Goal: Book appointment/travel/reservation

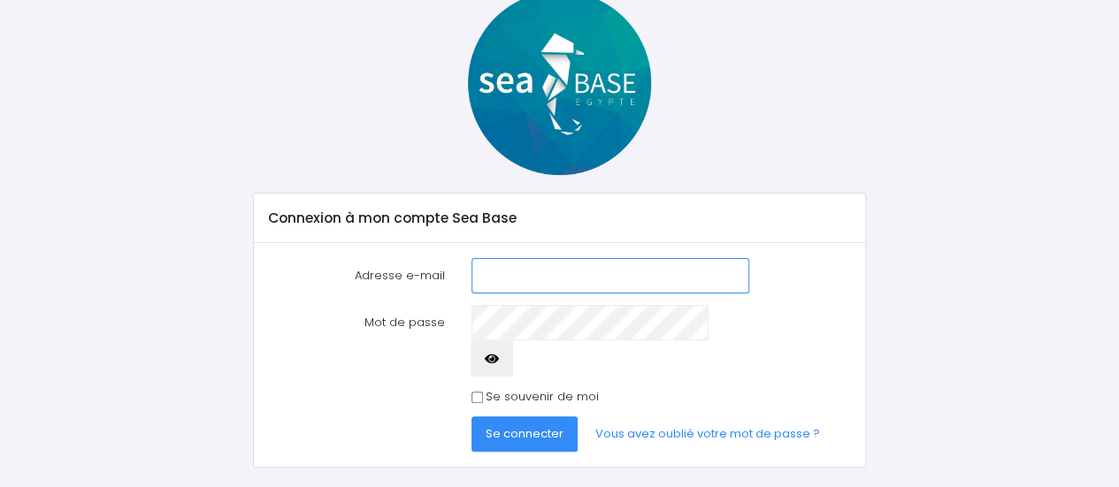
scroll to position [111, 0]
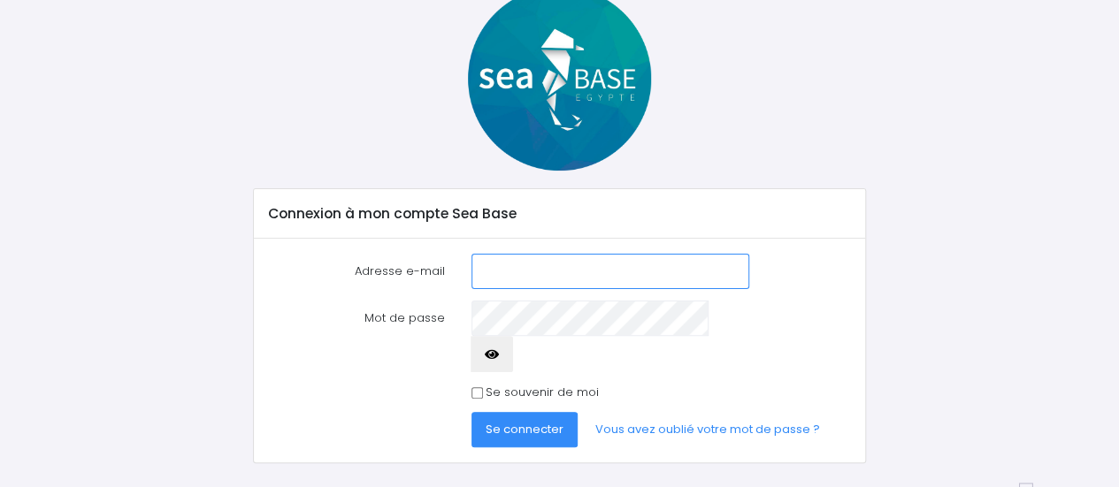
type input "[EMAIL_ADDRESS][DOMAIN_NAME]"
drag, startPoint x: 587, startPoint y: 275, endPoint x: 543, endPoint y: 396, distance: 129.0
click at [543, 421] on span "Se connecter" at bounding box center [524, 429] width 78 height 17
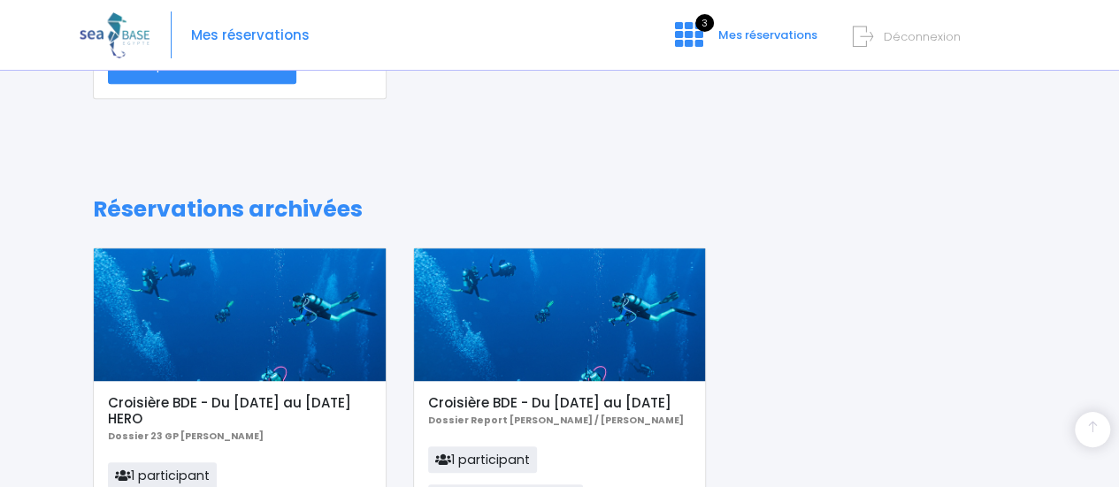
scroll to position [99, 0]
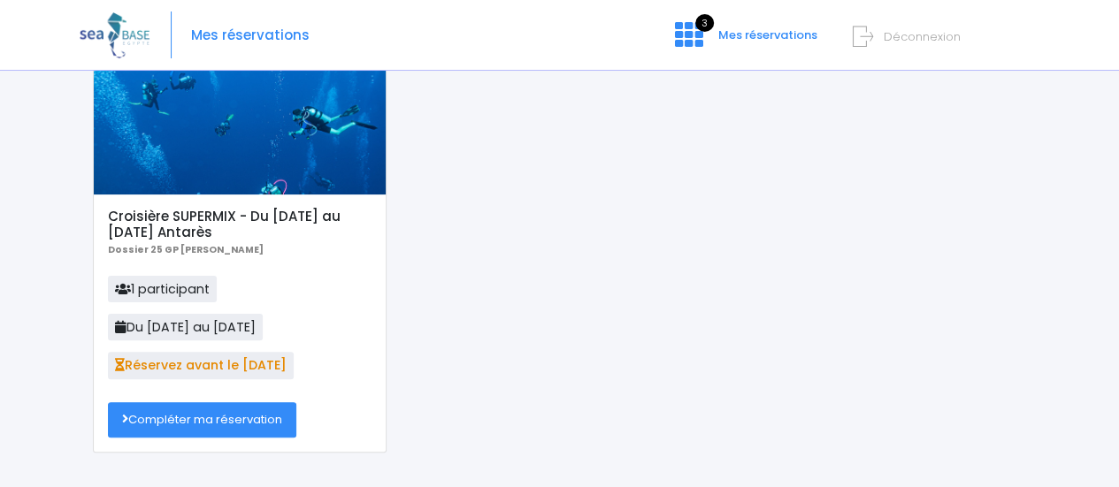
click at [201, 429] on link "Compléter ma réservation" at bounding box center [202, 419] width 188 height 35
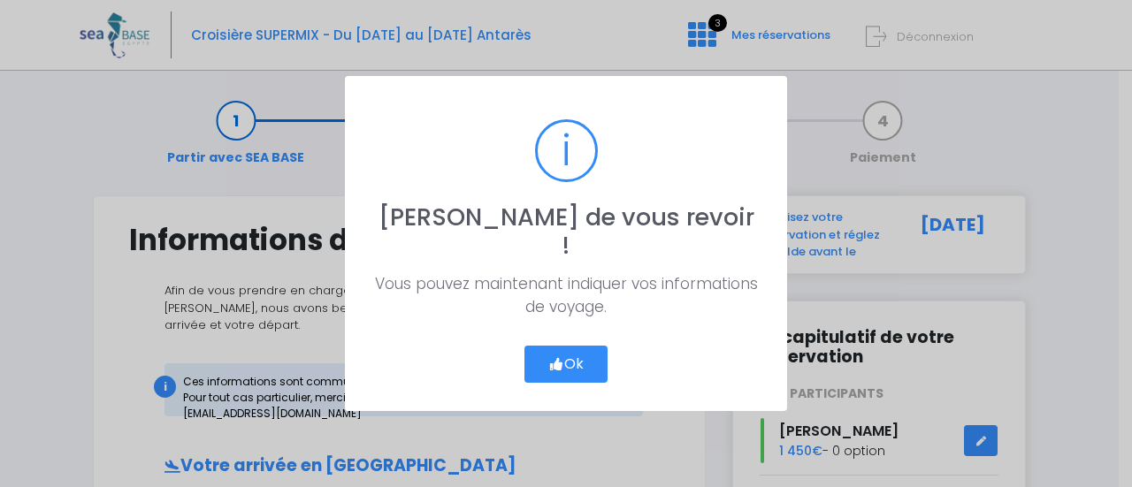
click at [562, 355] on button "Ok" at bounding box center [565, 364] width 83 height 37
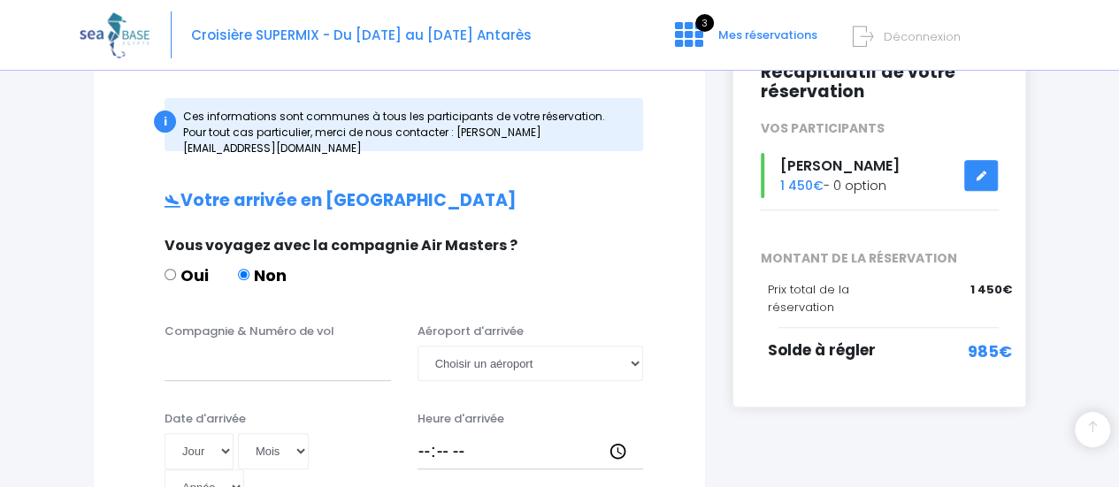
scroll to position [354, 0]
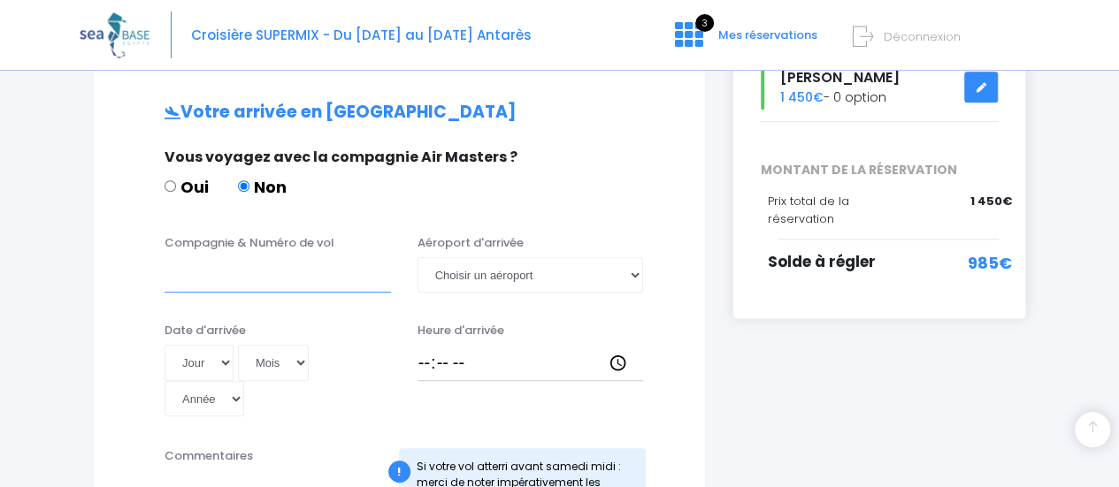
click at [255, 257] on input "Compagnie & Numéro de vol" at bounding box center [277, 274] width 226 height 35
paste input "EJU4691"
type input "EJU4691"
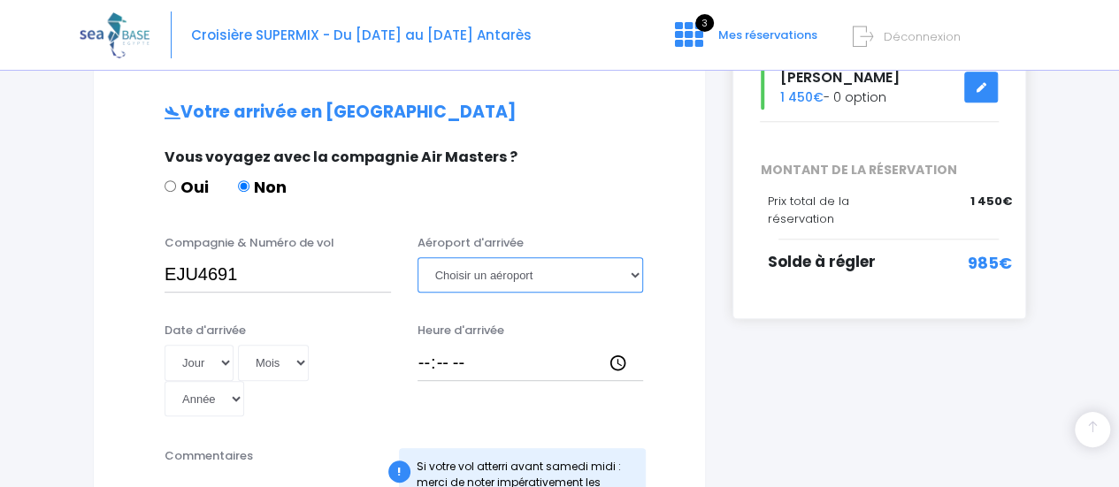
click at [574, 265] on select "Choisir un aéroport Hurghada Marsa Alam" at bounding box center [530, 274] width 226 height 35
select select "Hurghada"
click at [417, 257] on select "Choisir un aéroport Hurghada Marsa Alam" at bounding box center [530, 274] width 226 height 35
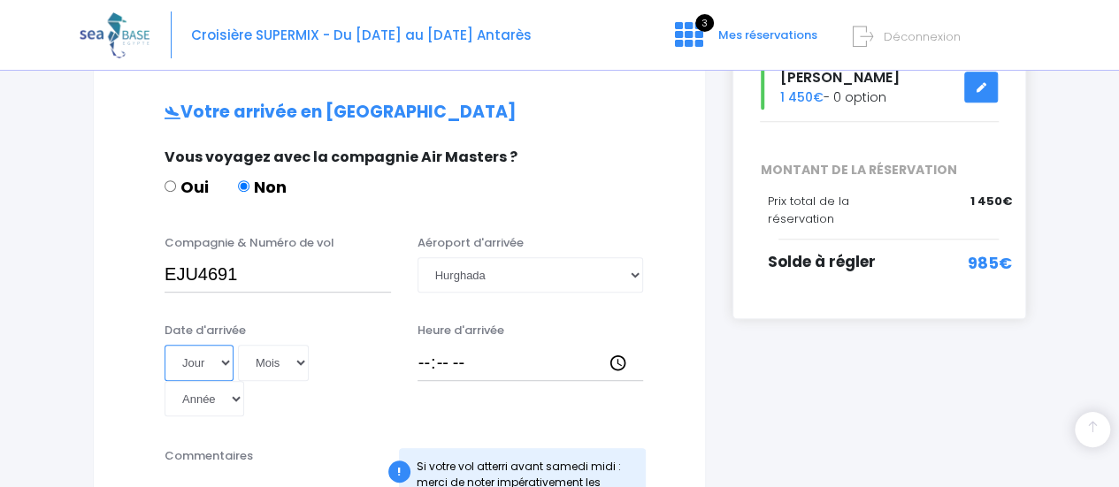
click at [215, 345] on select "Jour 01 02 03 04 05 06 07 08 09 10 11 12 13 14 15 16 17 18 19 20 21 22 23 24 25…" at bounding box center [198, 362] width 69 height 35
select select "15"
click at [164, 345] on select "Jour 01 02 03 04 05 06 07 08 09 10 11 12 13 14 15 16 17 18 19 20 21 22 23 24 25…" at bounding box center [198, 362] width 69 height 35
click at [294, 347] on select "Mois 01 02 03 04 05 06 07 08 09 10 11 12" at bounding box center [273, 362] width 71 height 35
select select "11"
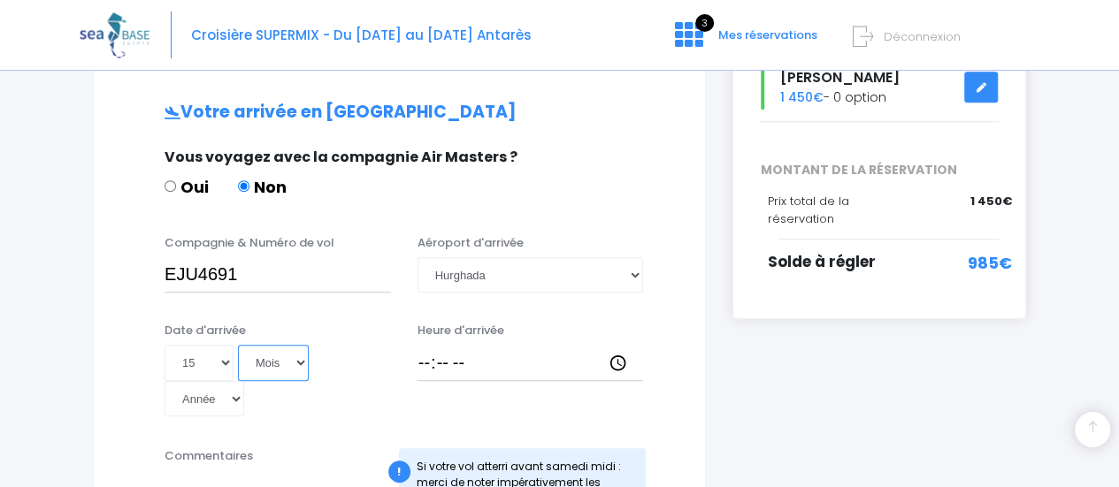
click at [238, 345] on select "Mois 01 02 03 04 05 06 07 08 09 10 11 12" at bounding box center [273, 362] width 71 height 35
click at [244, 381] on select "Année 2045 2044 2043 2042 2041 2040 2039 2038 2037 2036 2035 2034 2033 2032 203…" at bounding box center [204, 398] width 80 height 35
select select "2025"
click at [244, 381] on select "Année 2045 2044 2043 2042 2041 2040 2039 2038 2037 2036 2035 2034 2033 2032 203…" at bounding box center [204, 398] width 80 height 35
type input "2025-11-15"
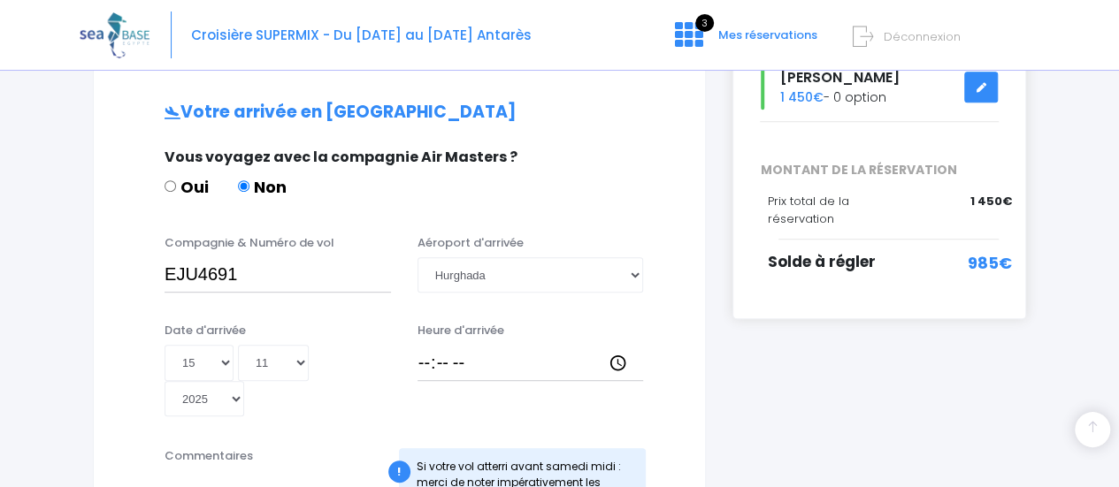
click at [414, 340] on div "Heure d'arrivée" at bounding box center [530, 370] width 253 height 96
click at [426, 347] on input "Heure d'arrivée" at bounding box center [530, 362] width 226 height 35
type input "17:15"
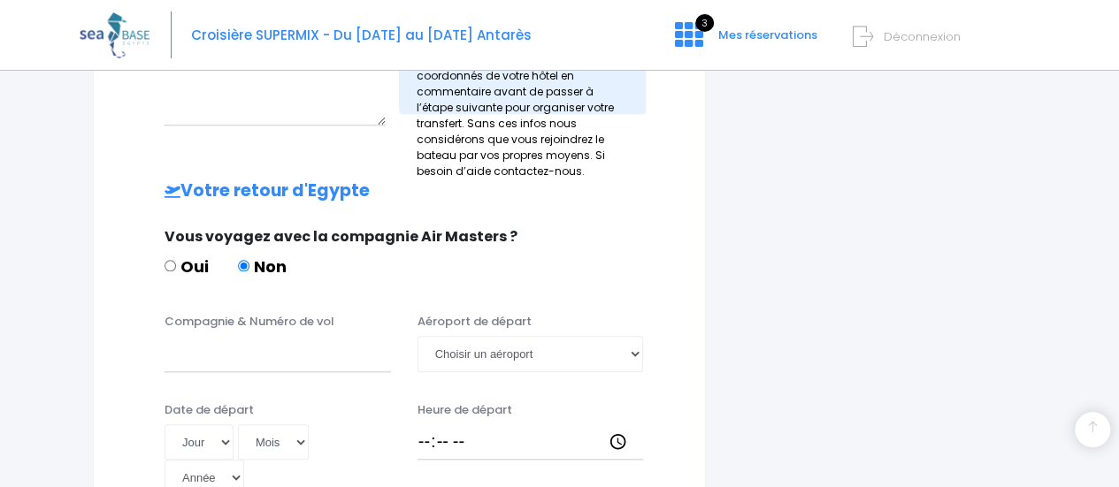
scroll to position [796, 0]
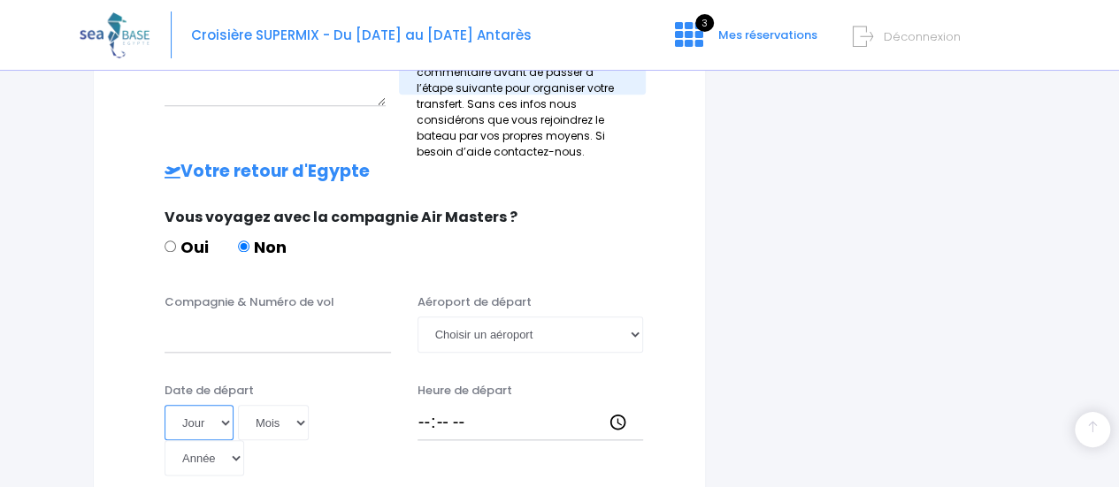
click at [221, 405] on select "Jour 01 02 03 04 05 06 07 08 09 10 11 12 13 14 15 16 17 18 19 20 21 22 23 24 25…" at bounding box center [198, 422] width 69 height 35
select select "22"
click at [164, 405] on select "Jour 01 02 03 04 05 06 07 08 09 10 11 12 13 14 15 16 17 18 19 20 21 22 23 24 25…" at bounding box center [198, 422] width 69 height 35
click at [303, 405] on select "Mois 01 02 03 04 05 06 07 08 09 10 11 12" at bounding box center [273, 422] width 71 height 35
select select "11"
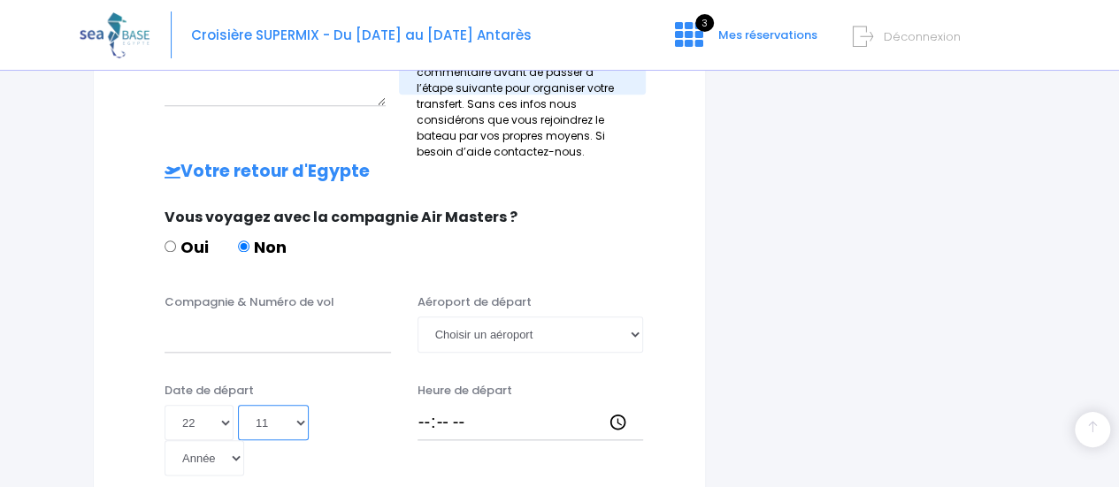
click at [238, 405] on select "Mois 01 02 03 04 05 06 07 08 09 10 11 12" at bounding box center [273, 422] width 71 height 35
click at [244, 440] on select "Année 2045 2044 2043 2042 2041 2040 2039 2038 2037 2036 2035 2034 2033 2032 203…" at bounding box center [204, 457] width 80 height 35
select select "2025"
click at [244, 440] on select "Année 2045 2044 2043 2042 2041 2040 2039 2038 2037 2036 2035 2034 2033 2032 203…" at bounding box center [204, 457] width 80 height 35
type input "2025-11-22"
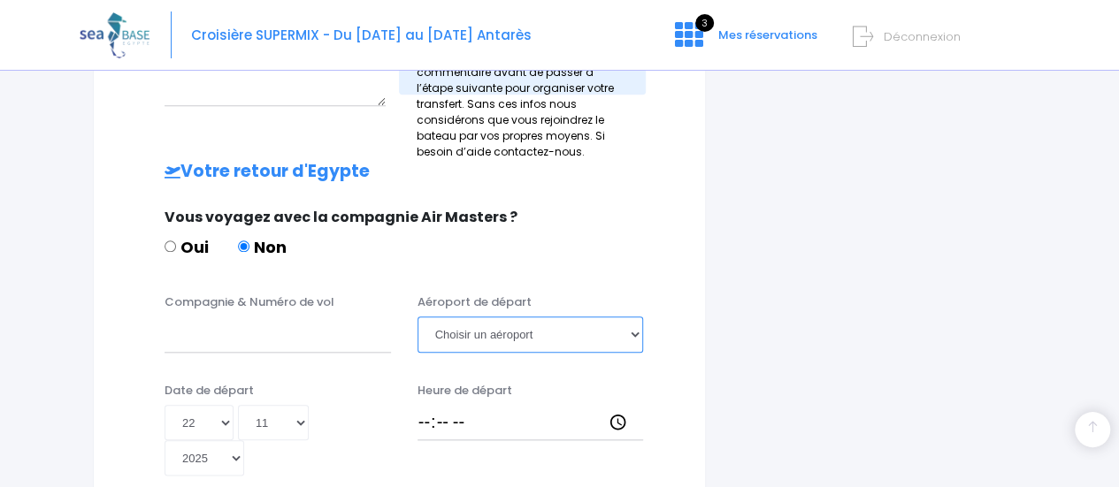
click at [501, 317] on select "Choisir un aéroport Hurghada Marsa Alam" at bounding box center [530, 334] width 226 height 35
select select "Hurghada"
click at [417, 317] on select "Choisir un aéroport Hurghada Marsa Alam" at bounding box center [530, 334] width 226 height 35
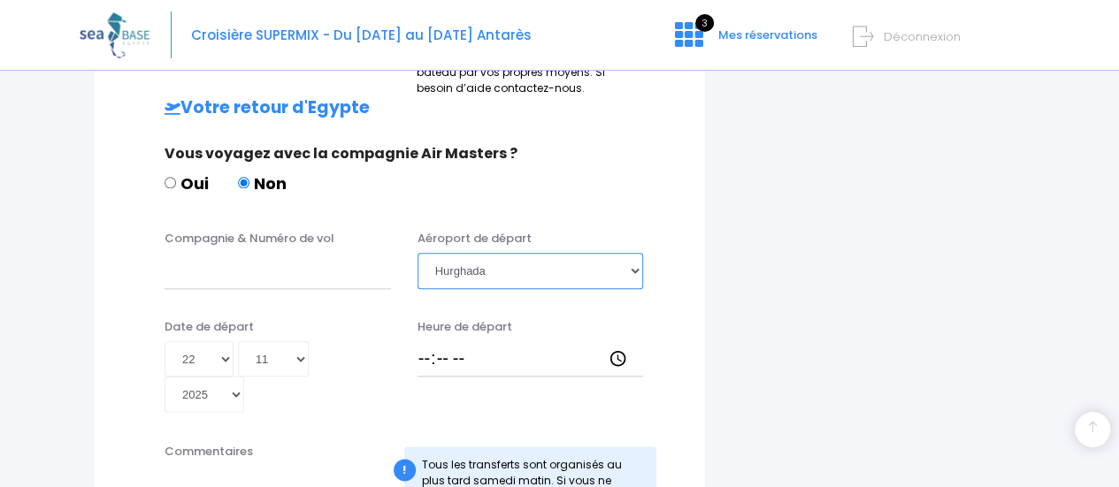
scroll to position [884, 0]
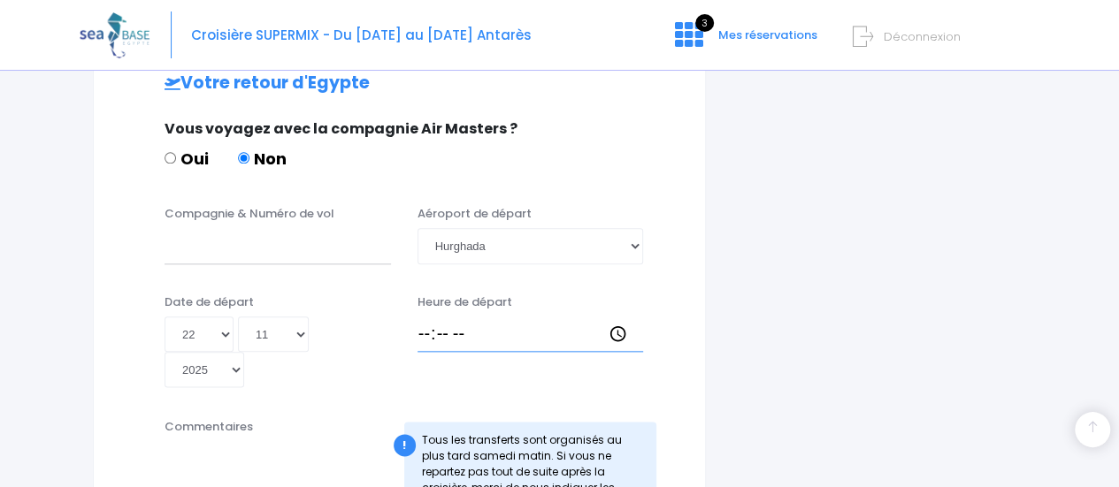
click at [432, 317] on input "Heure de départ" at bounding box center [530, 334] width 226 height 35
type input "18:10"
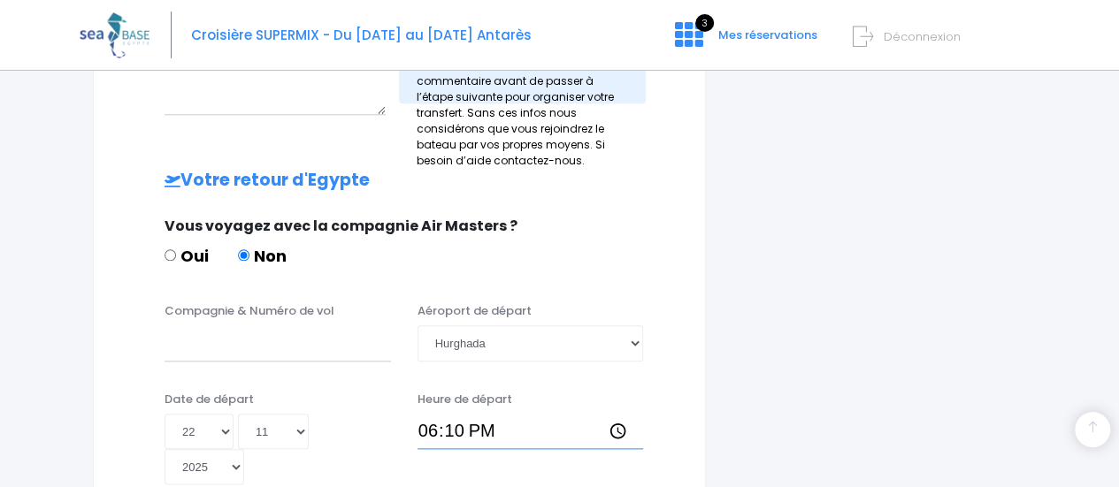
scroll to position [787, 0]
click at [311, 325] on input "Compagnie & Numéro de vol" at bounding box center [277, 342] width 226 height 35
paste input "EJU4692"
type input "EJU4692"
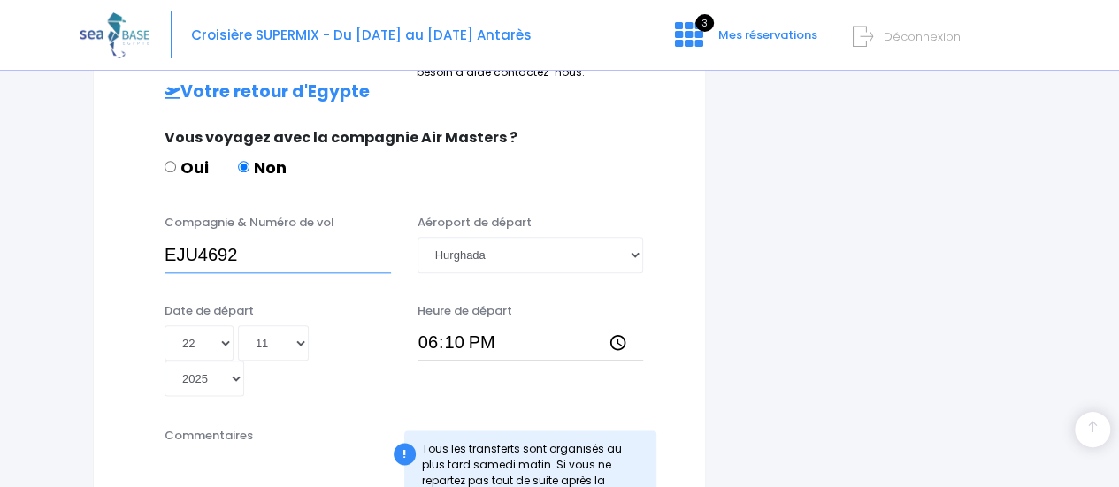
scroll to position [1141, 0]
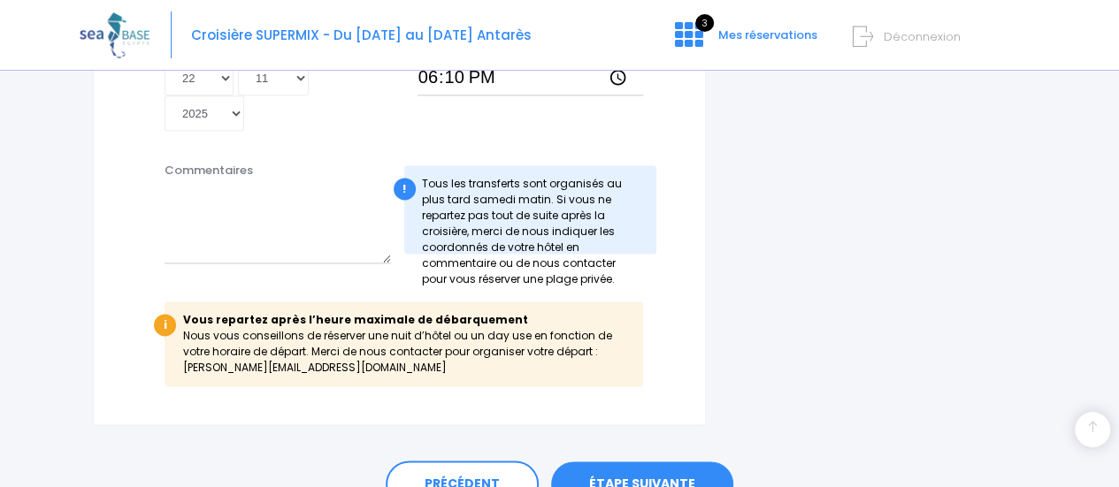
click at [672, 462] on link "ÉTAPE SUIVANTE" at bounding box center [642, 485] width 182 height 46
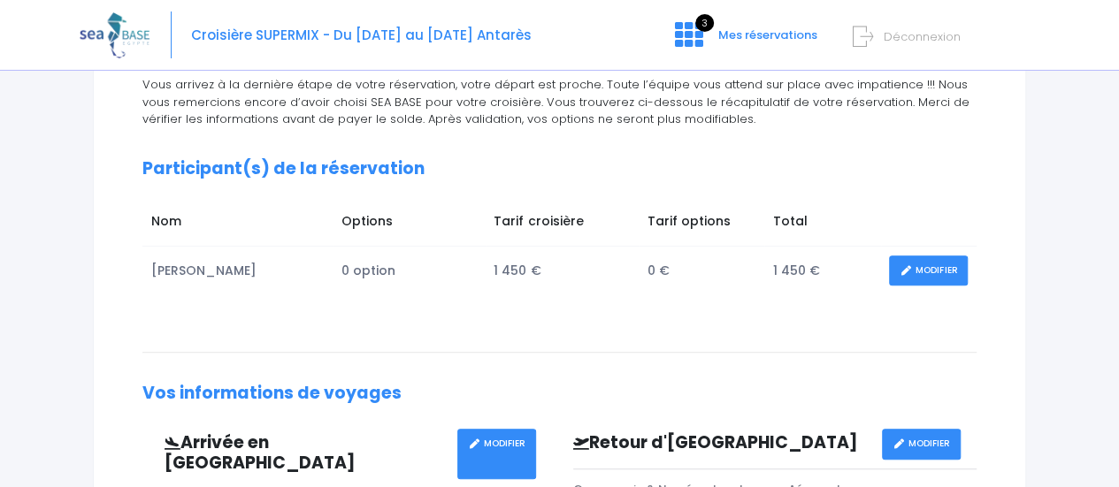
scroll to position [88, 0]
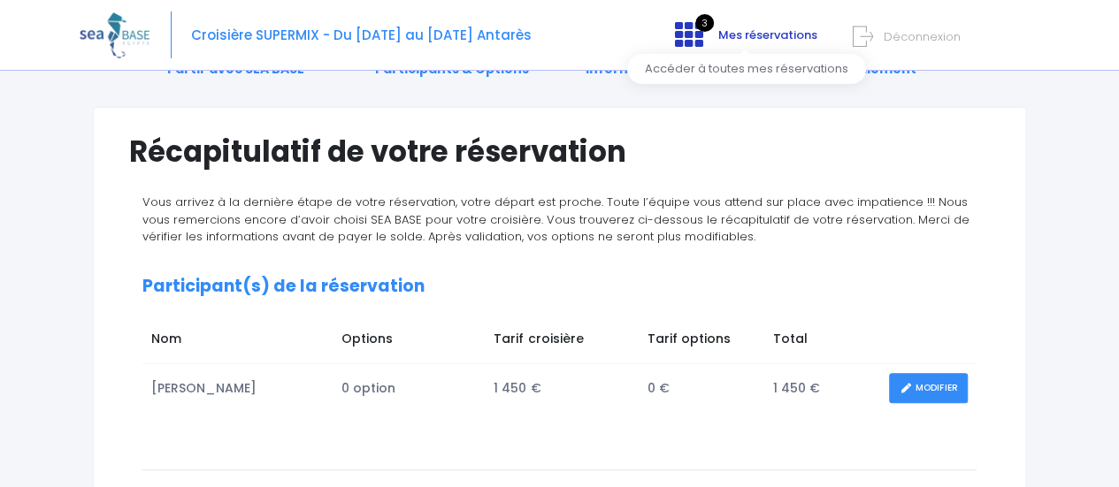
click at [772, 42] on span "Mes réservations" at bounding box center [767, 35] width 99 height 17
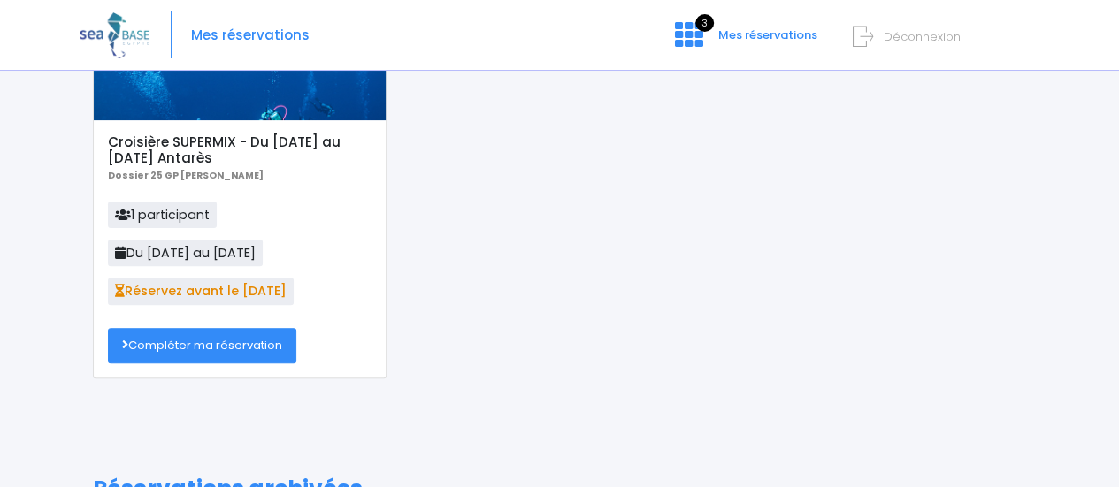
scroll to position [177, 0]
